Goal: Find contact information: Find contact information

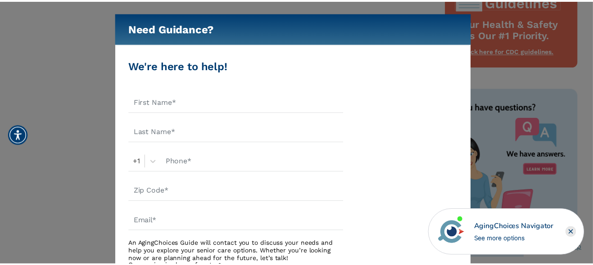
scroll to position [523, 0]
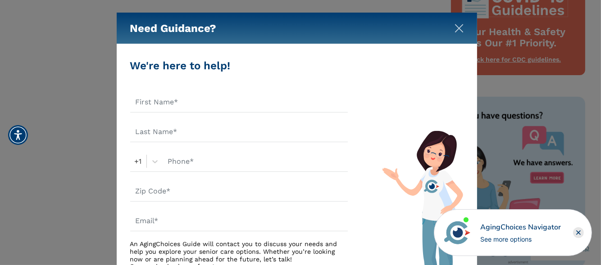
click at [457, 24] on img "Close" at bounding box center [459, 28] width 9 height 9
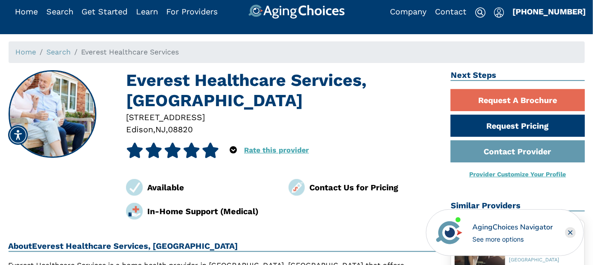
scroll to position [0, 0]
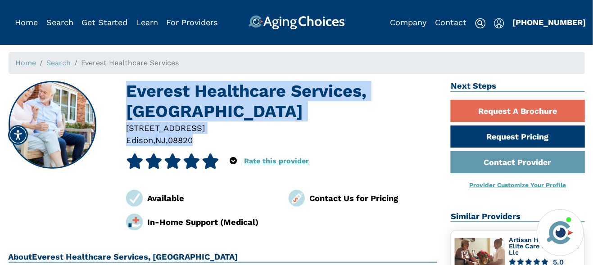
drag, startPoint x: 200, startPoint y: 139, endPoint x: 135, endPoint y: 97, distance: 77.5
click at [127, 91] on div "Everest Healthcare Services, Edison NJ 3840 Park Ave Suite 202 Edison Edison , …" at bounding box center [281, 156] width 311 height 150
copy div "Everest Healthcare Services, Edison NJ 3840 Park Ave Suite 202 Edison Edison , …"
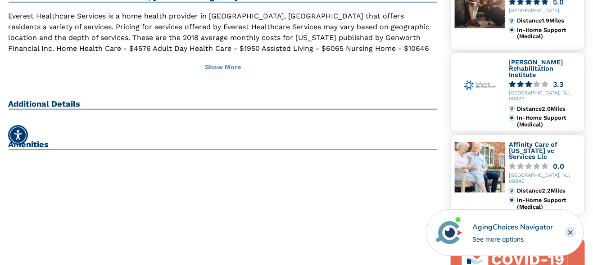
scroll to position [270, 0]
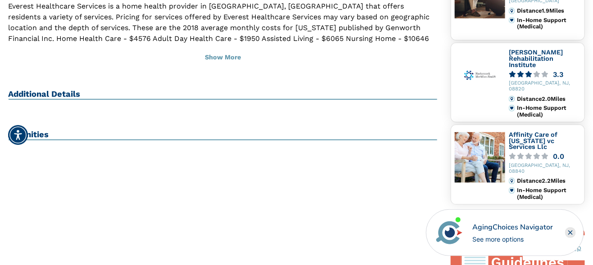
click at [71, 90] on h2 "Additional Details" at bounding box center [223, 94] width 429 height 11
click at [89, 93] on h2 "Additional Details" at bounding box center [223, 94] width 429 height 11
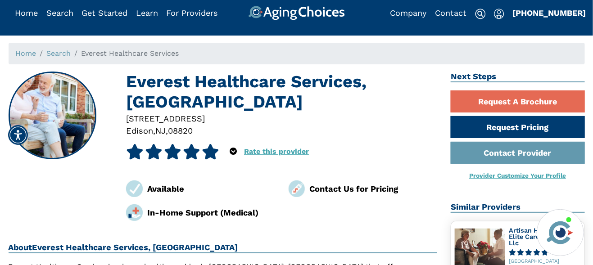
scroll to position [0, 0]
